Goal: Information Seeking & Learning: Learn about a topic

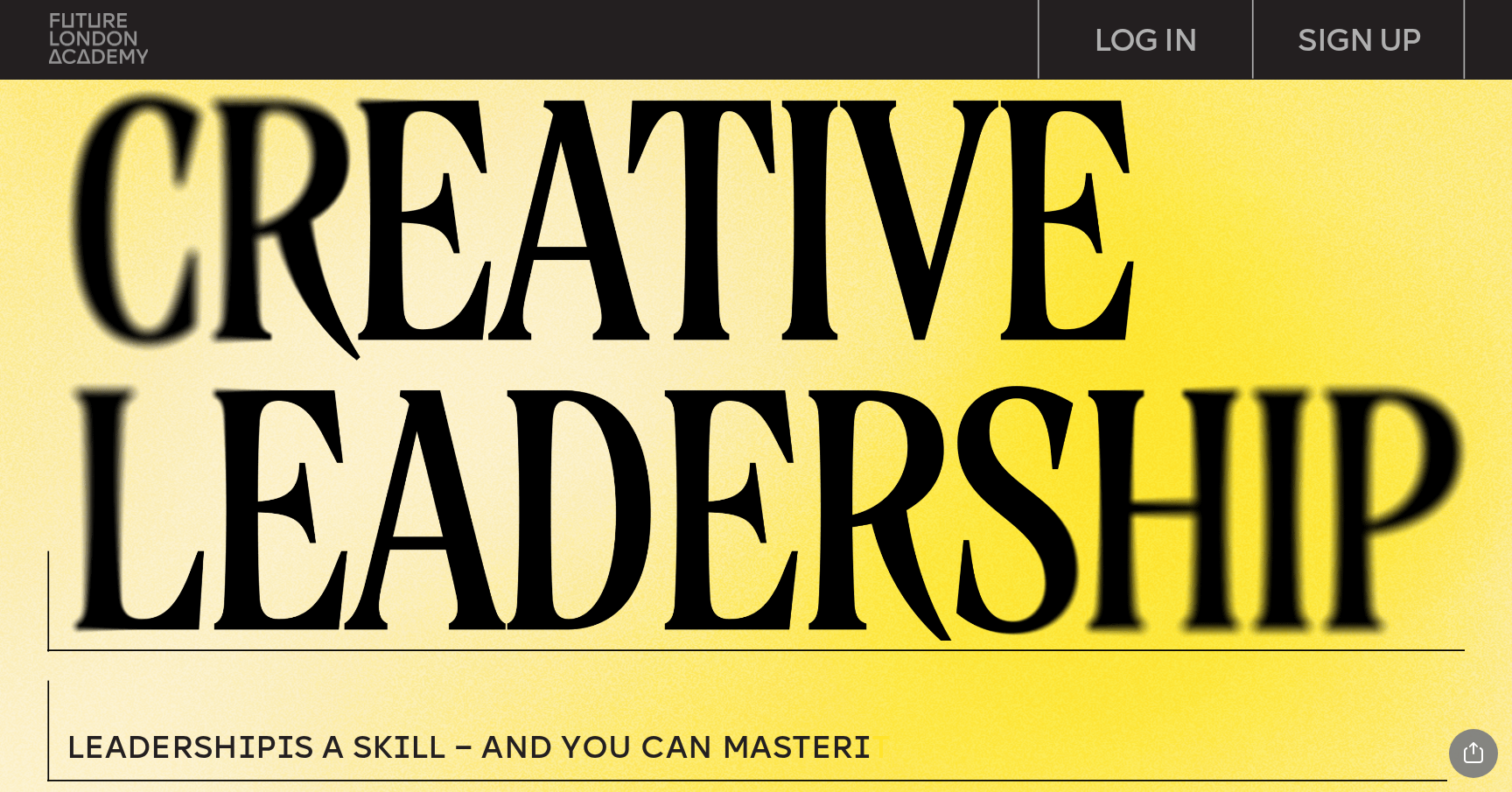
click at [118, 36] on img at bounding box center [99, 38] width 99 height 50
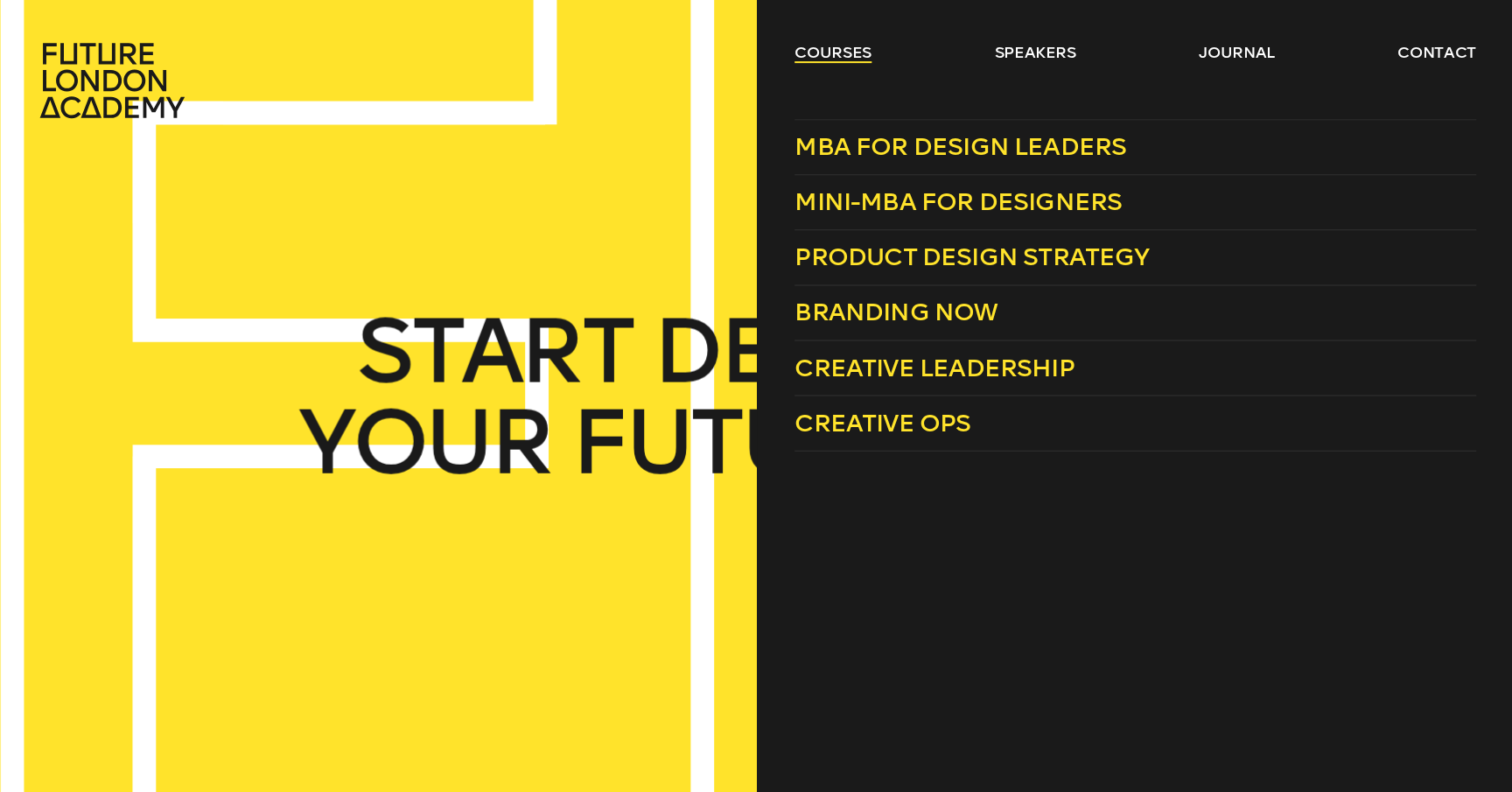
click at [831, 56] on link "courses" at bounding box center [832, 52] width 77 height 21
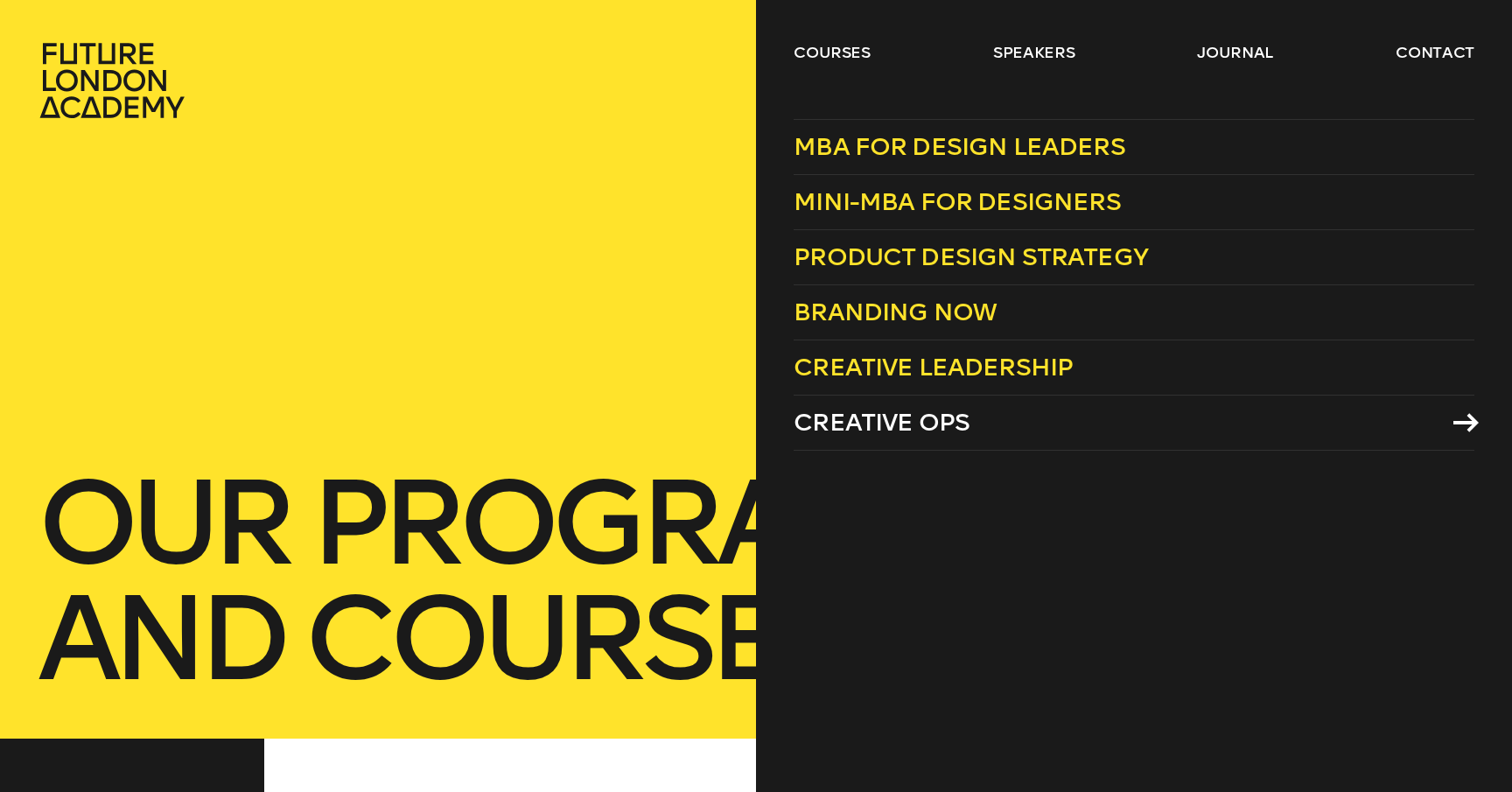
click at [939, 428] on span "Creative Ops" at bounding box center [881, 422] width 176 height 29
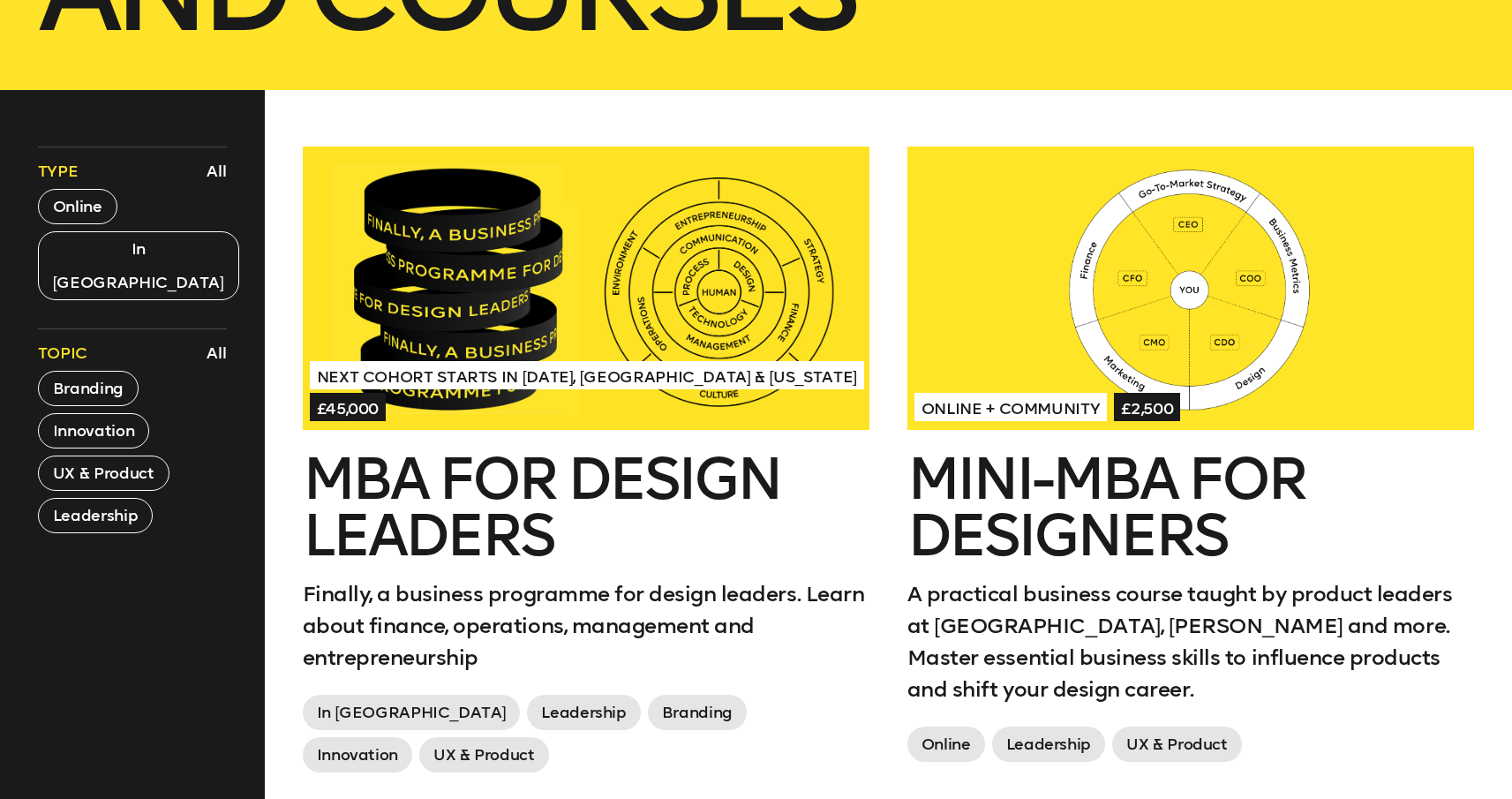
scroll to position [674, 0]
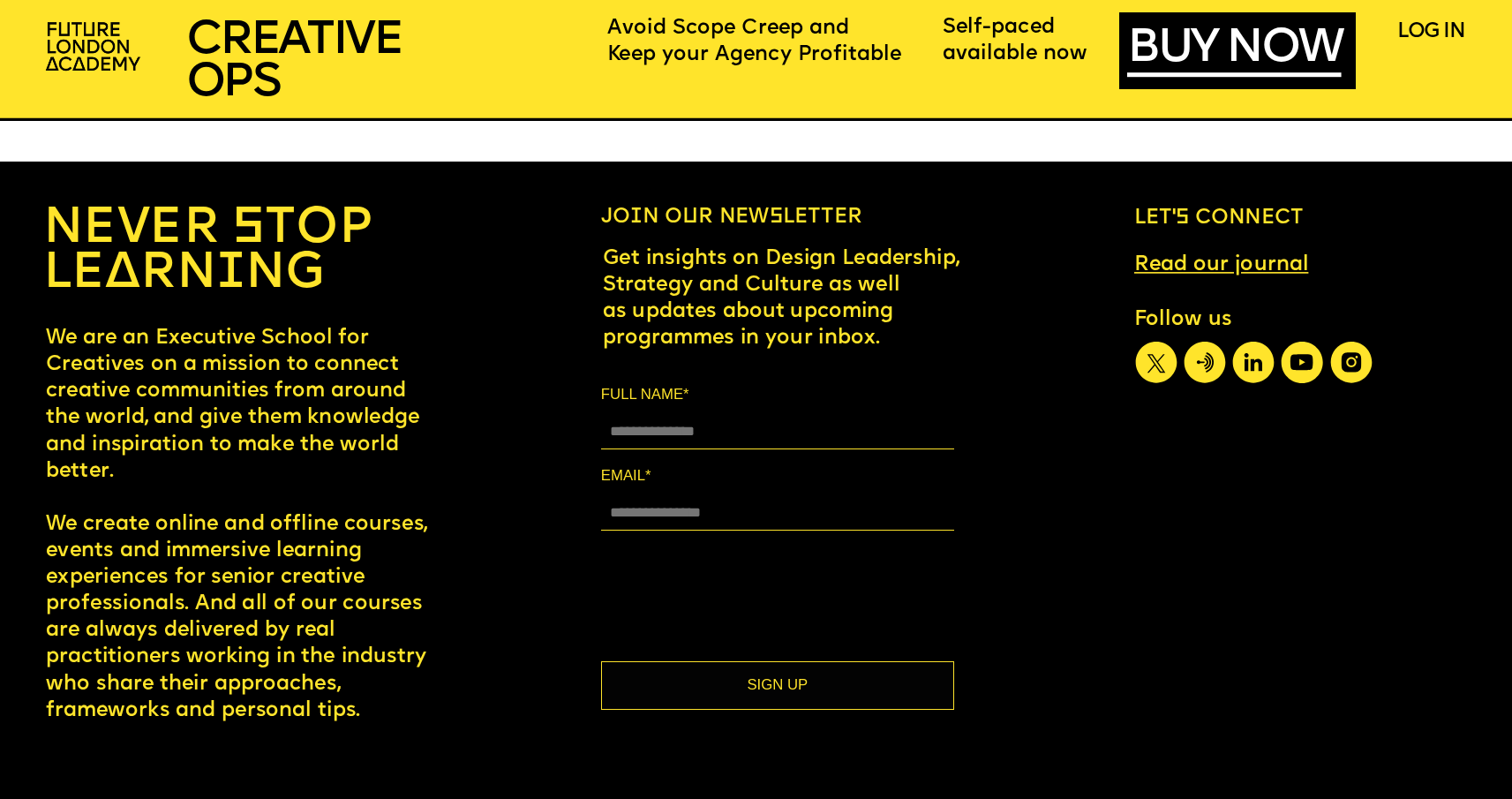
scroll to position [12526, 0]
click at [1210, 353] on icon at bounding box center [1205, 362] width 41 height 41
